Goal: Check status: Check status

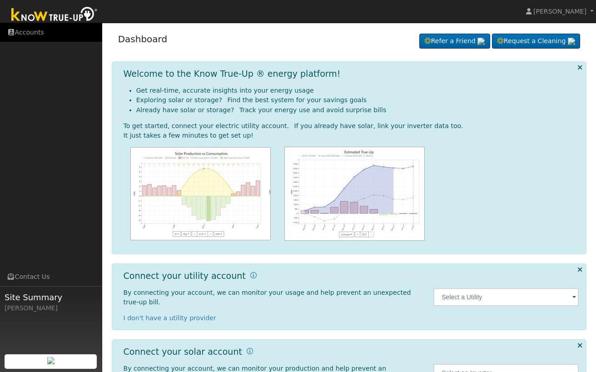
click at [26, 33] on link "Accounts" at bounding box center [51, 32] width 102 height 19
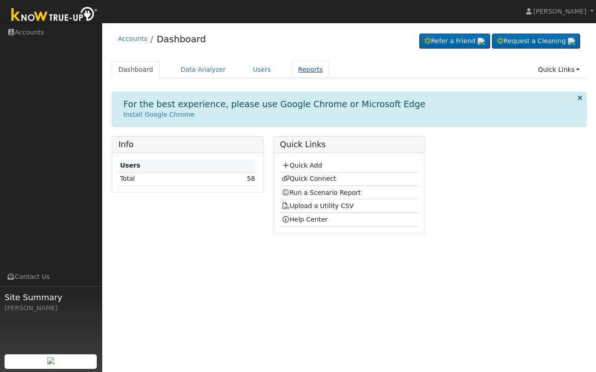
click at [302, 67] on link "Reports" at bounding box center [310, 69] width 38 height 17
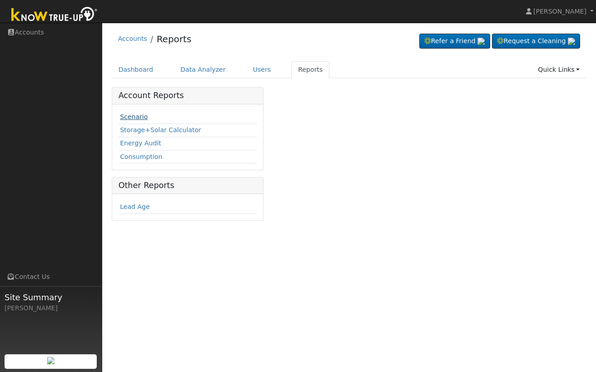
click at [135, 119] on link "Scenario" at bounding box center [134, 116] width 28 height 7
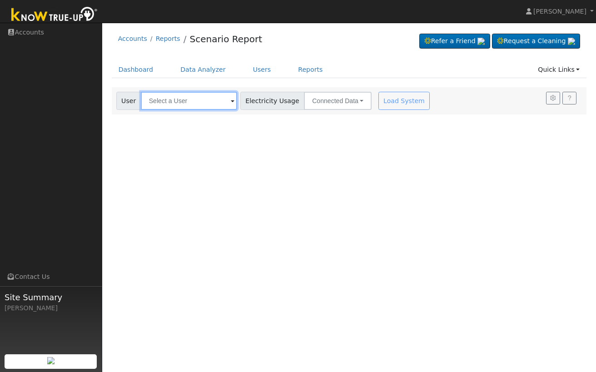
click at [205, 102] on input "text" at bounding box center [189, 101] width 96 height 18
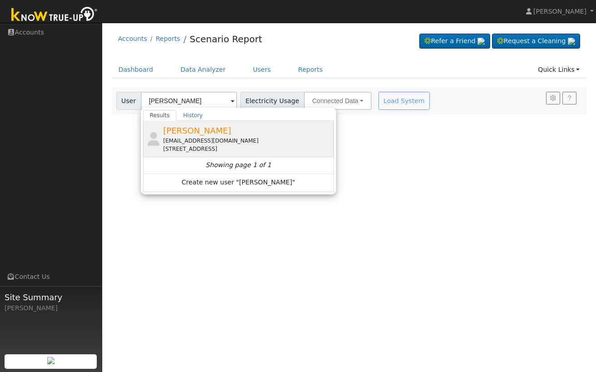
drag, startPoint x: 205, startPoint y: 102, endPoint x: 210, endPoint y: 131, distance: 29.1
click at [210, 131] on span "Joseph Watanabe" at bounding box center [197, 131] width 68 height 10
type input "Joseph Watanabe"
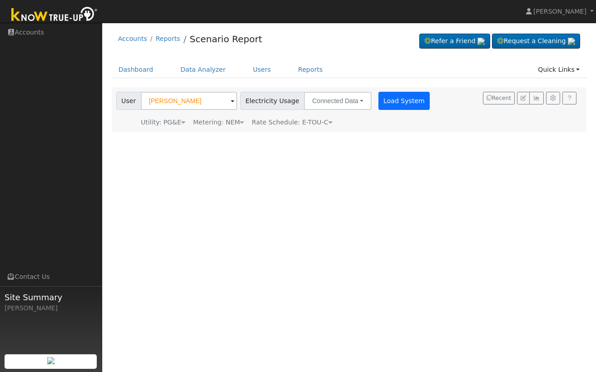
click at [400, 100] on button "Load System" at bounding box center [405, 101] width 52 height 18
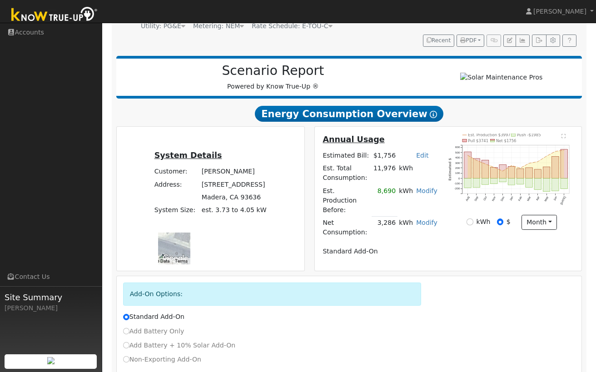
scroll to position [98, 0]
